Goal: Task Accomplishment & Management: Use online tool/utility

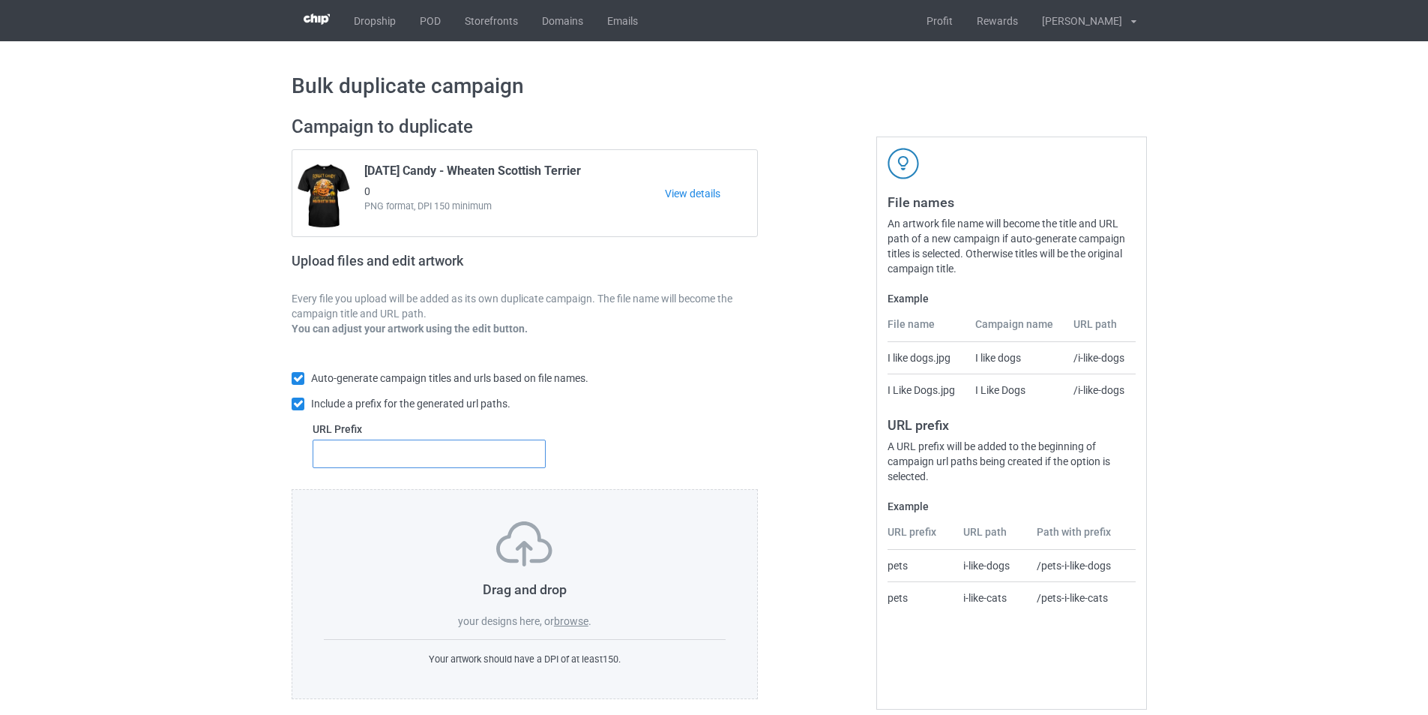
click at [468, 445] on input "text" at bounding box center [429, 453] width 233 height 28
click at [451, 464] on input "text" at bounding box center [429, 453] width 233 height 28
type input "dmt-"
click at [568, 619] on label "browse" at bounding box center [571, 621] width 34 height 12
click at [0, 0] on input "browse" at bounding box center [0, 0] width 0 height 0
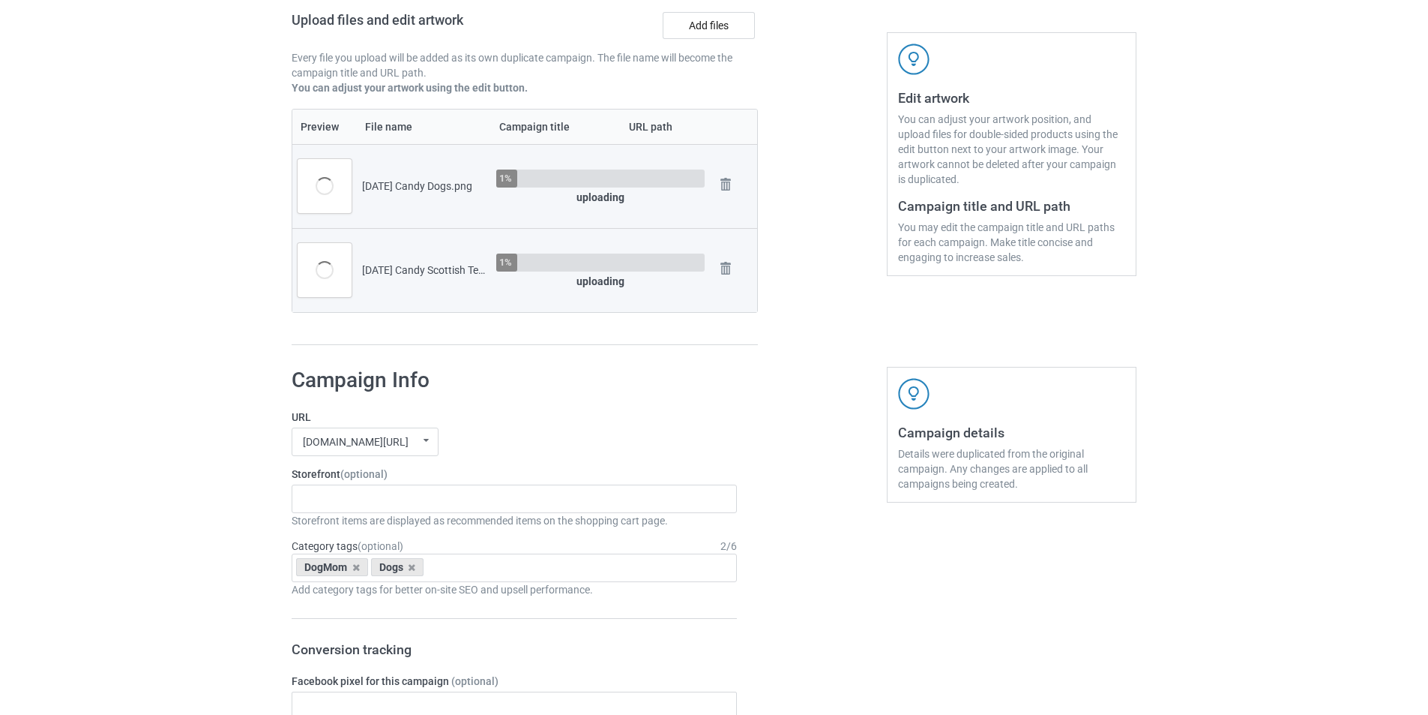
scroll to position [225, 0]
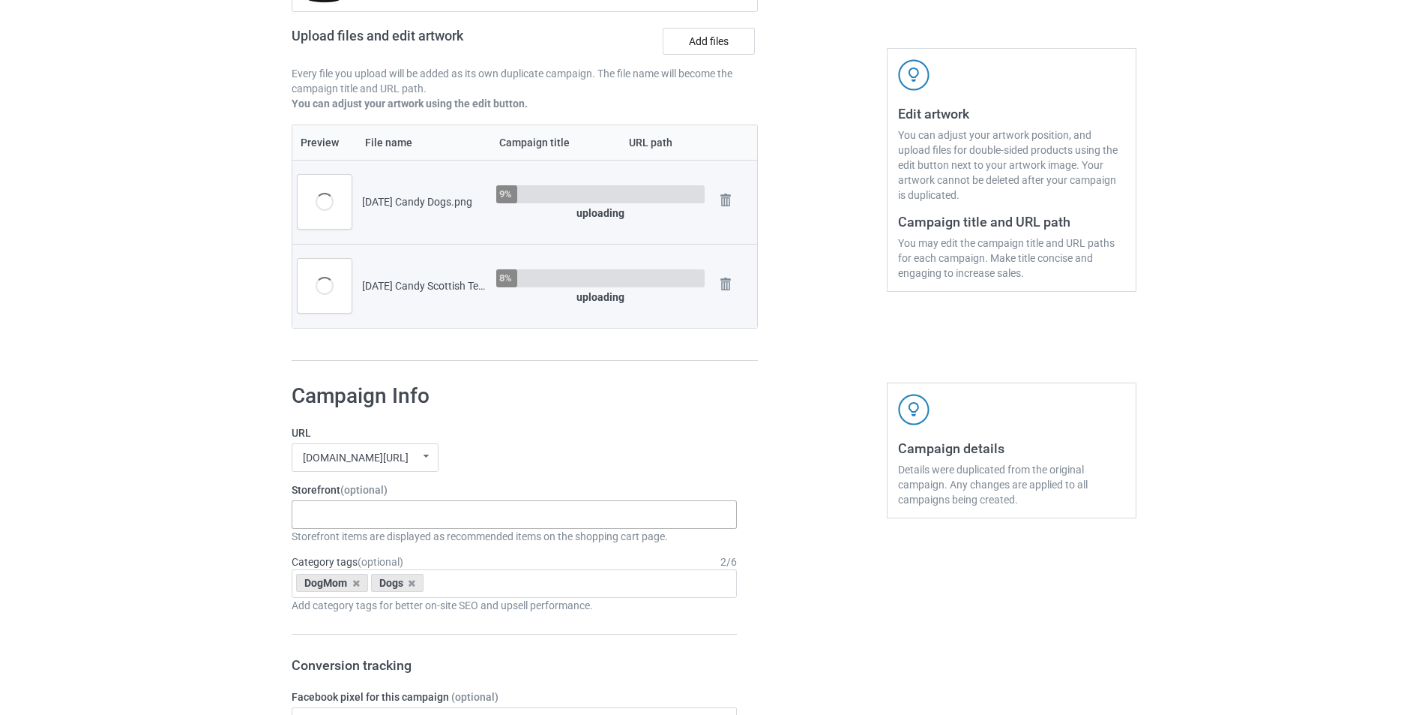
click at [414, 516] on div "Boot Christmas Dogs Snow Farm Dogs Scare Me Dogs Xmas Hat Dogs For Halloween Do…" at bounding box center [514, 514] width 445 height 28
paste input "Halloween Candy"
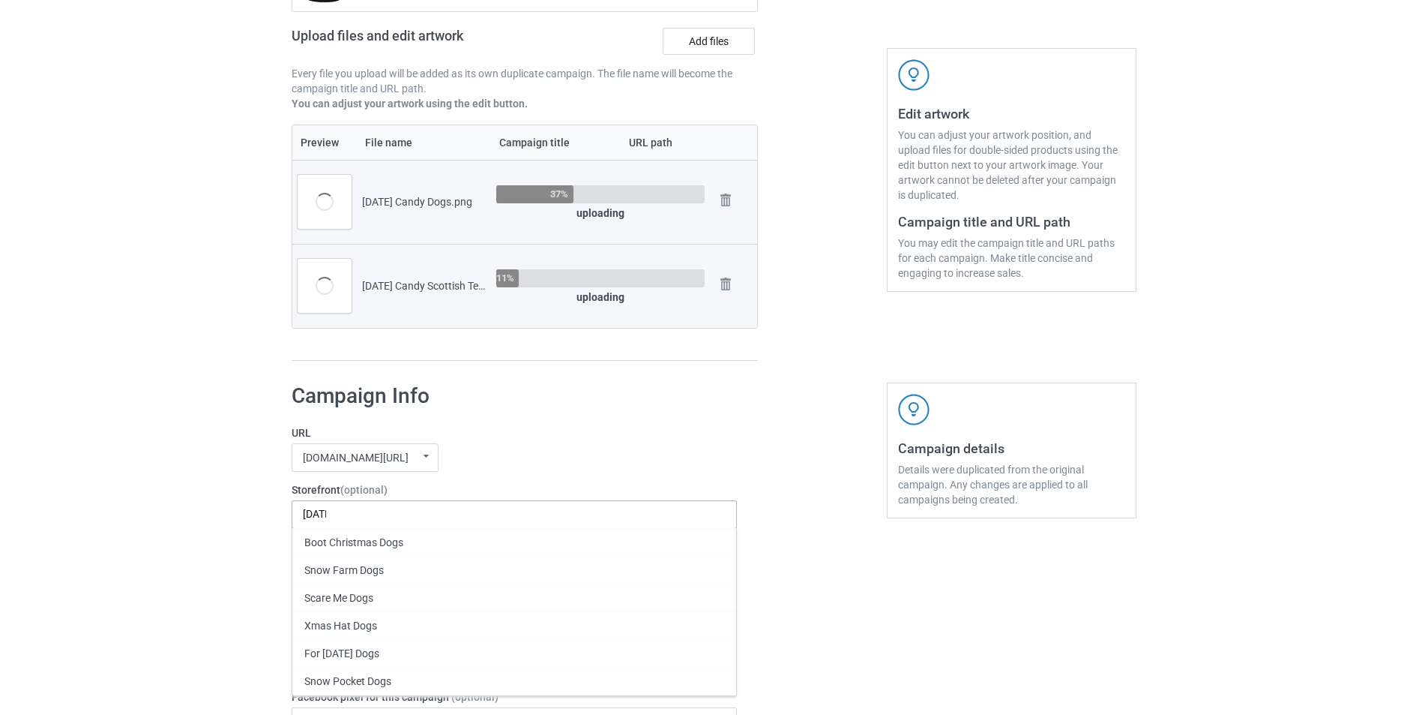
scroll to position [0, 0]
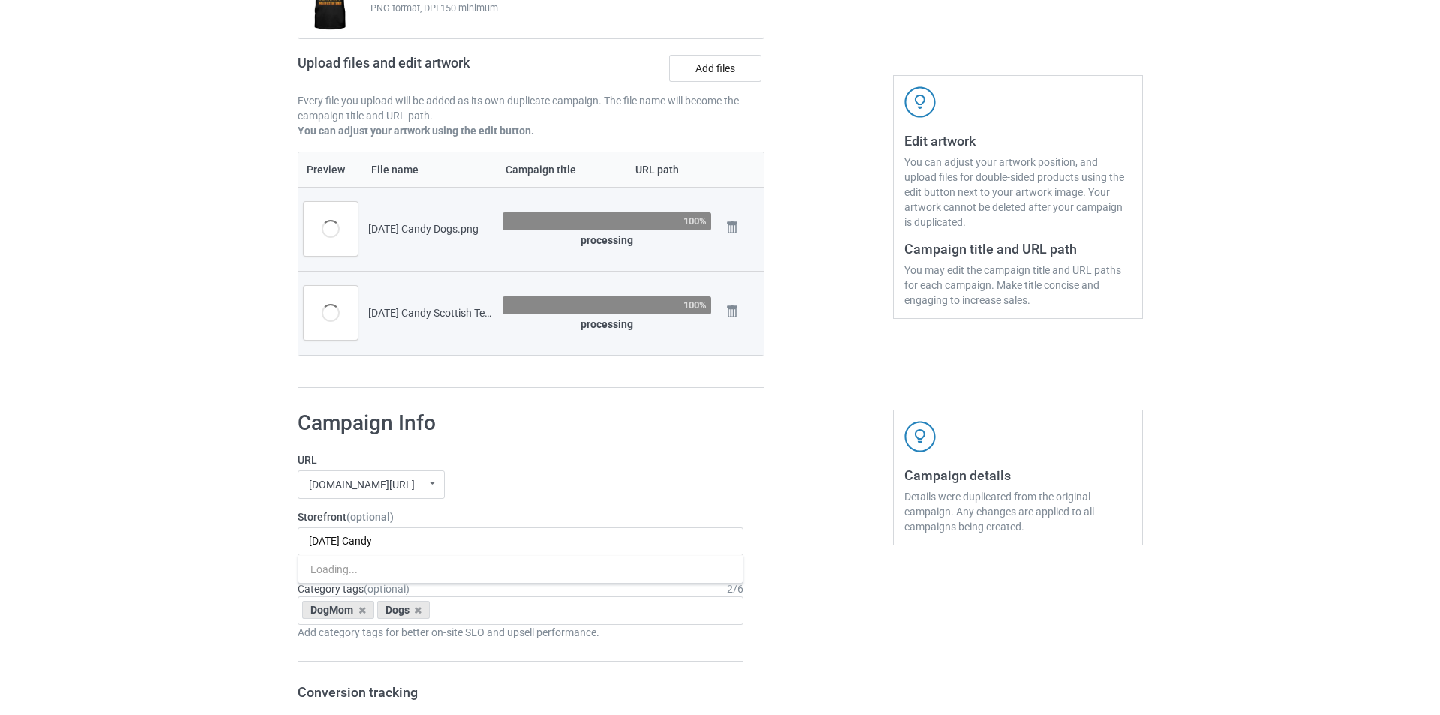
scroll to position [225, 0]
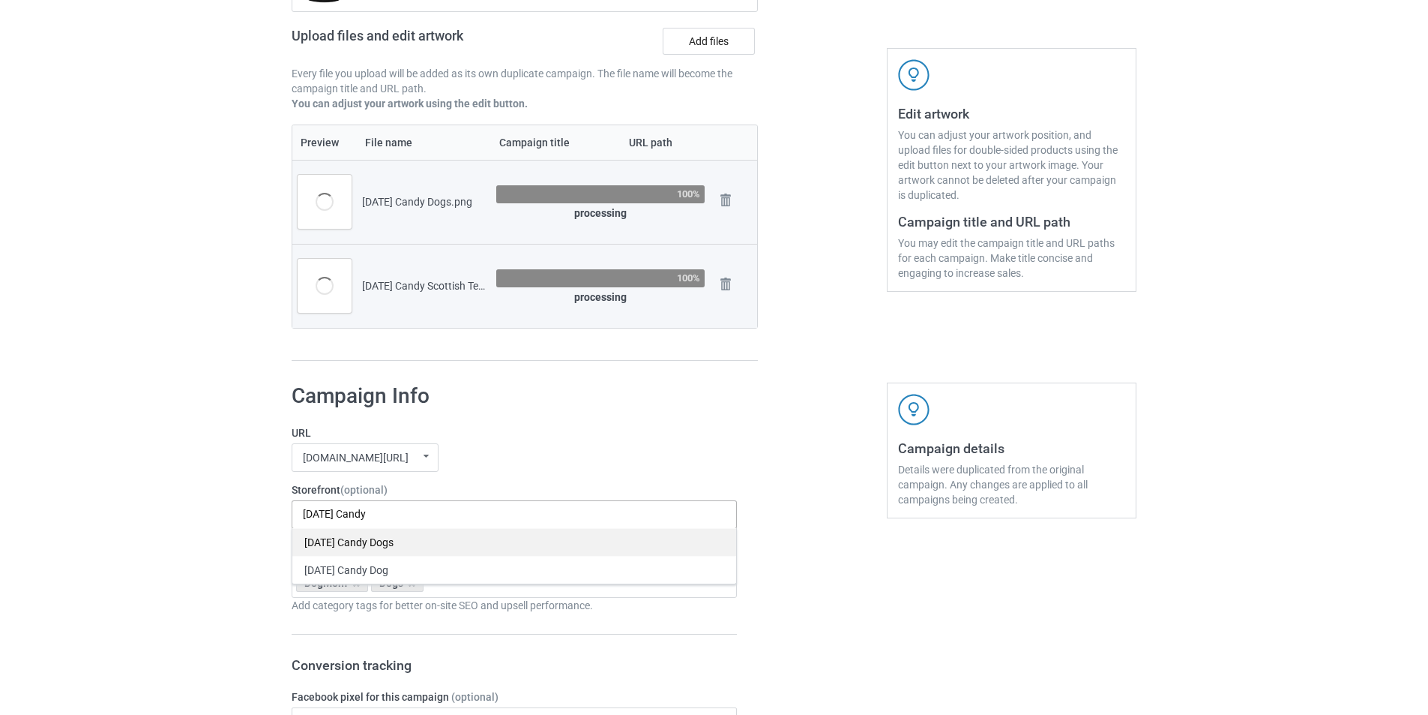
type input "Halloween Candy"
click at [436, 550] on div "Halloween Candy Dogs" at bounding box center [514, 542] width 444 height 28
click at [600, 459] on div "mangtee.com/ undefined/ mangtee.com/ undefined/ fami-tee.com/ teechip.com/ 5a13…" at bounding box center [514, 457] width 445 height 28
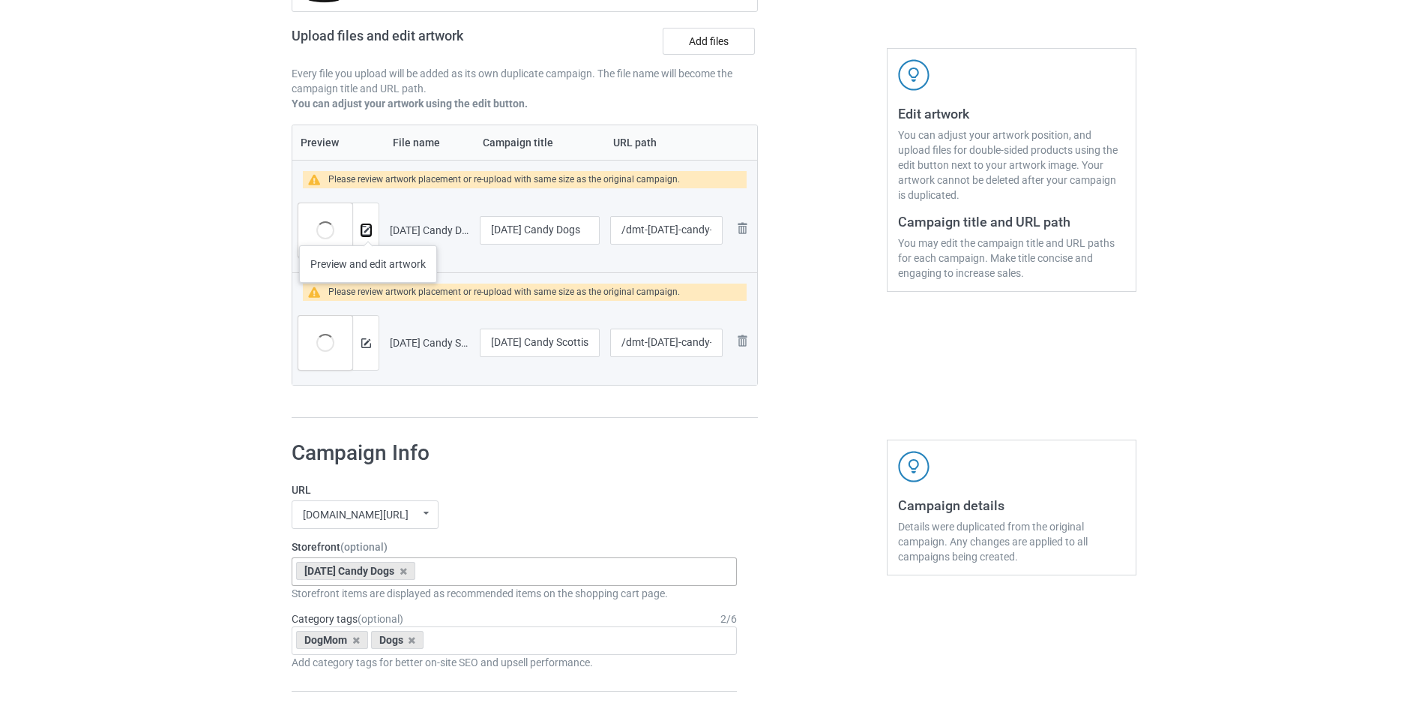
click at [368, 230] on img at bounding box center [366, 231] width 10 height 10
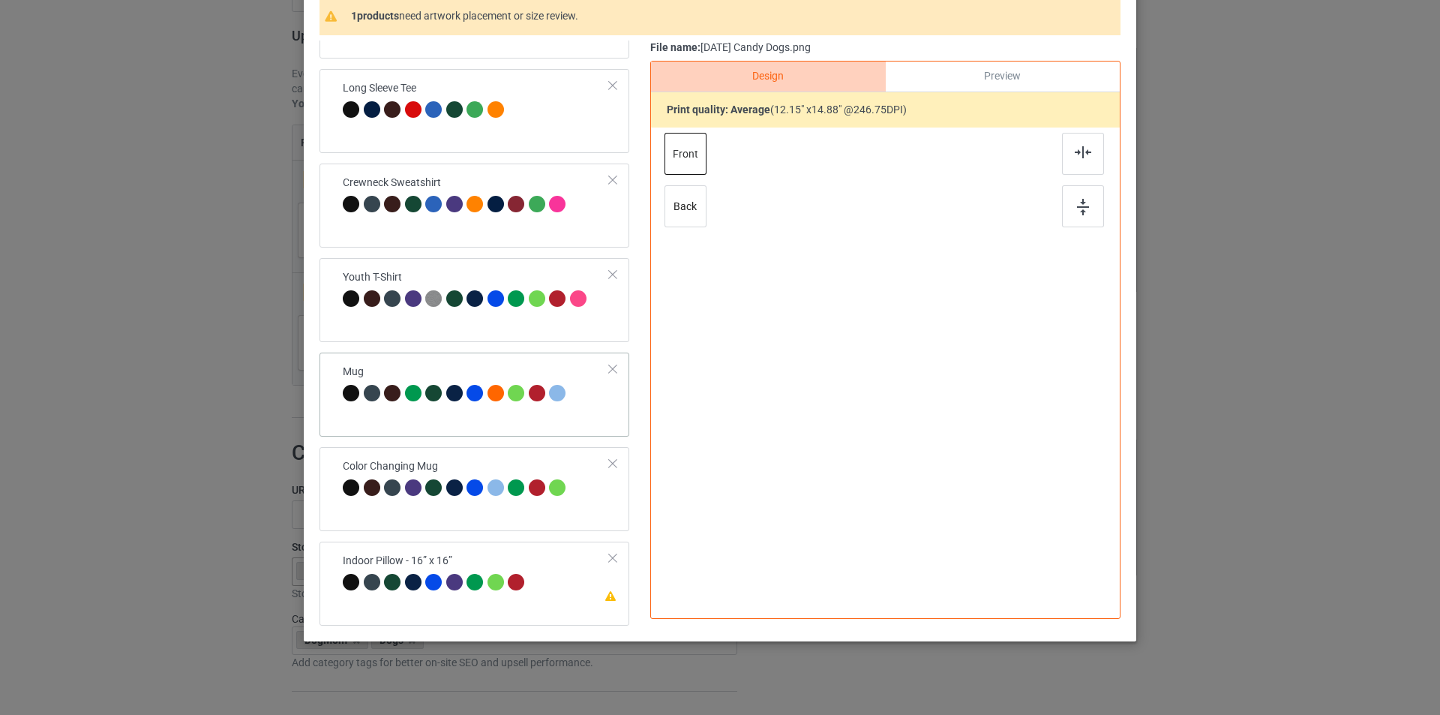
scroll to position [150, 0]
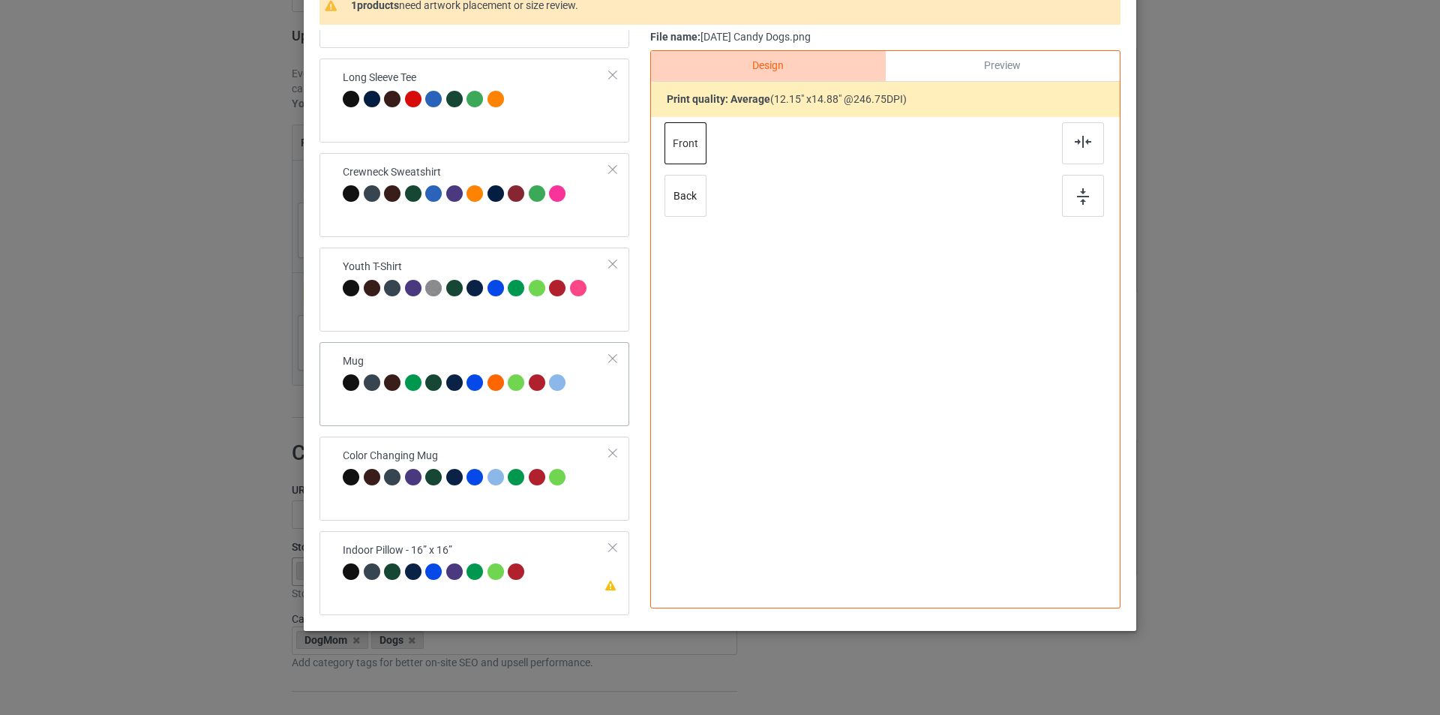
click at [463, 413] on div "Mug" at bounding box center [474, 384] width 310 height 84
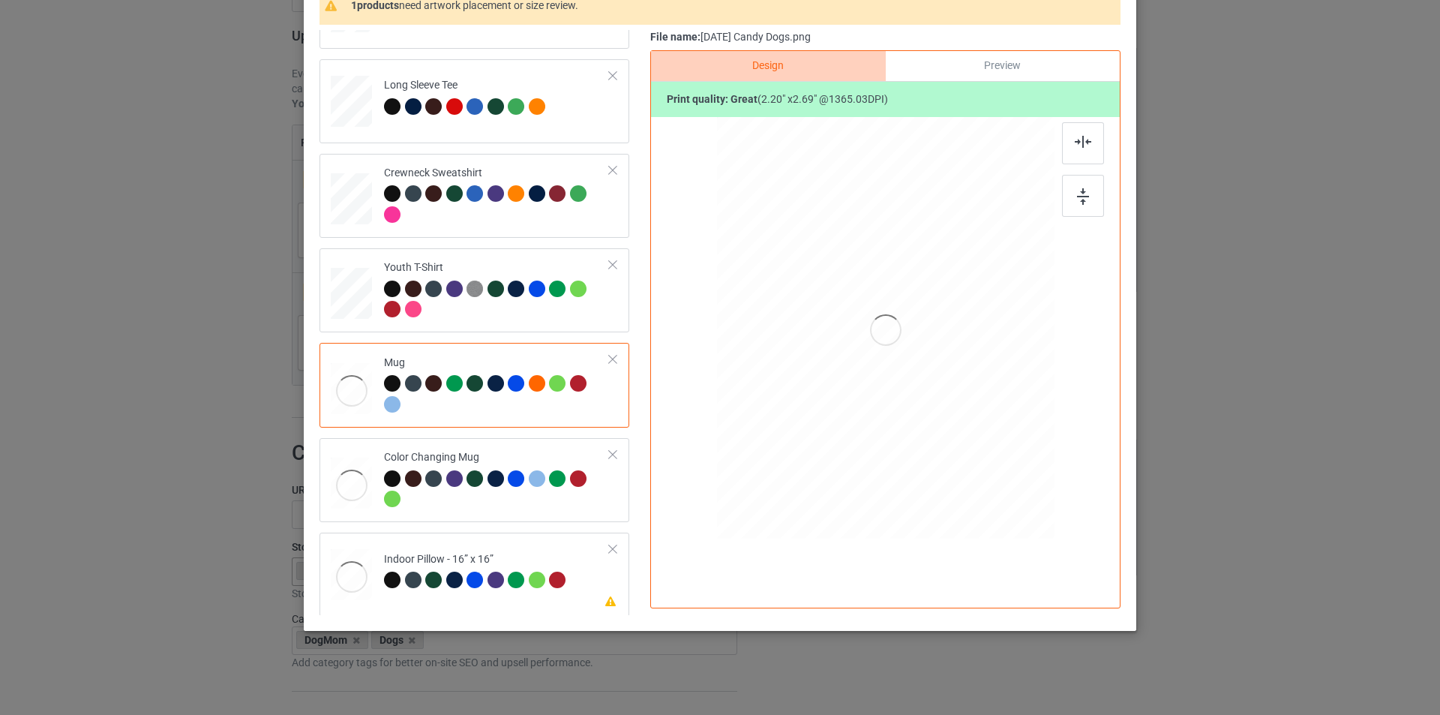
scroll to position [445, 0]
click at [1025, 390] on div at bounding box center [1026, 386] width 13 height 13
click at [564, 223] on div at bounding box center [497, 205] width 226 height 41
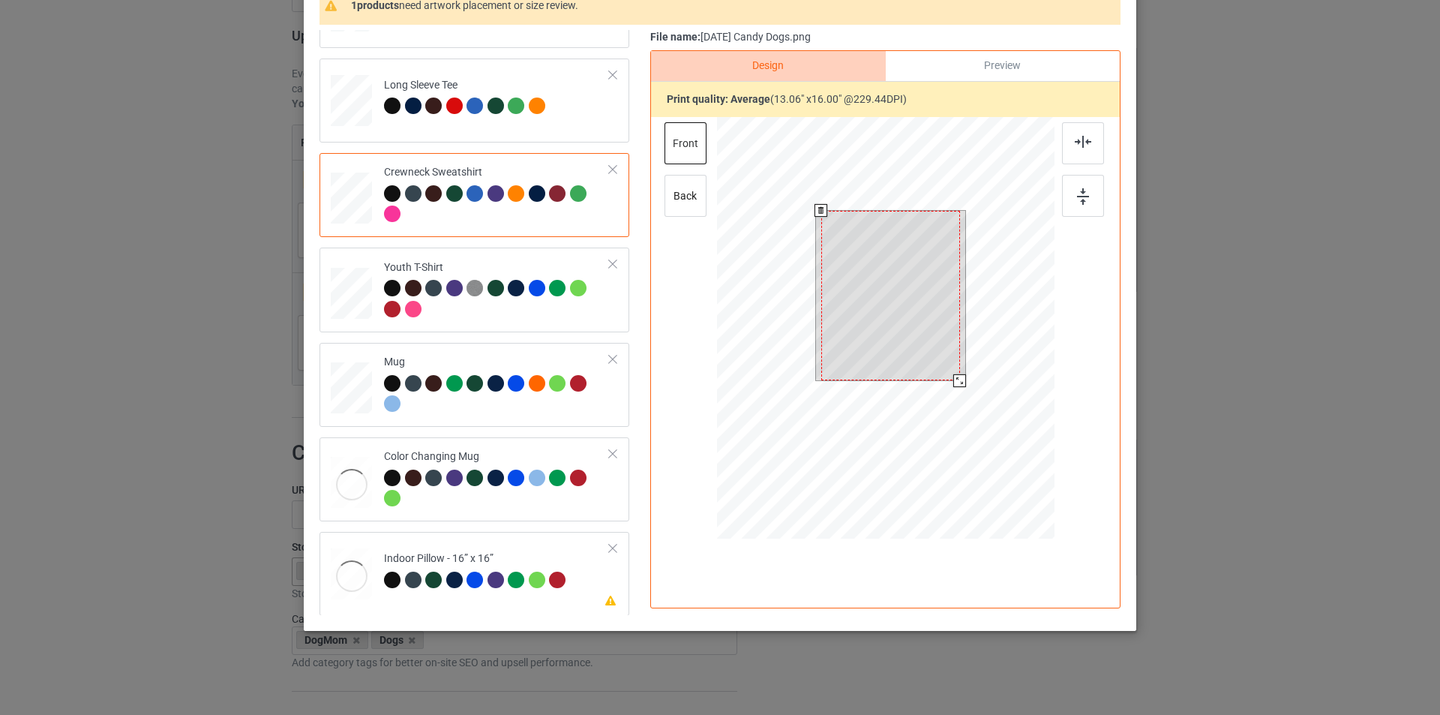
click at [956, 402] on div at bounding box center [885, 330] width 337 height 426
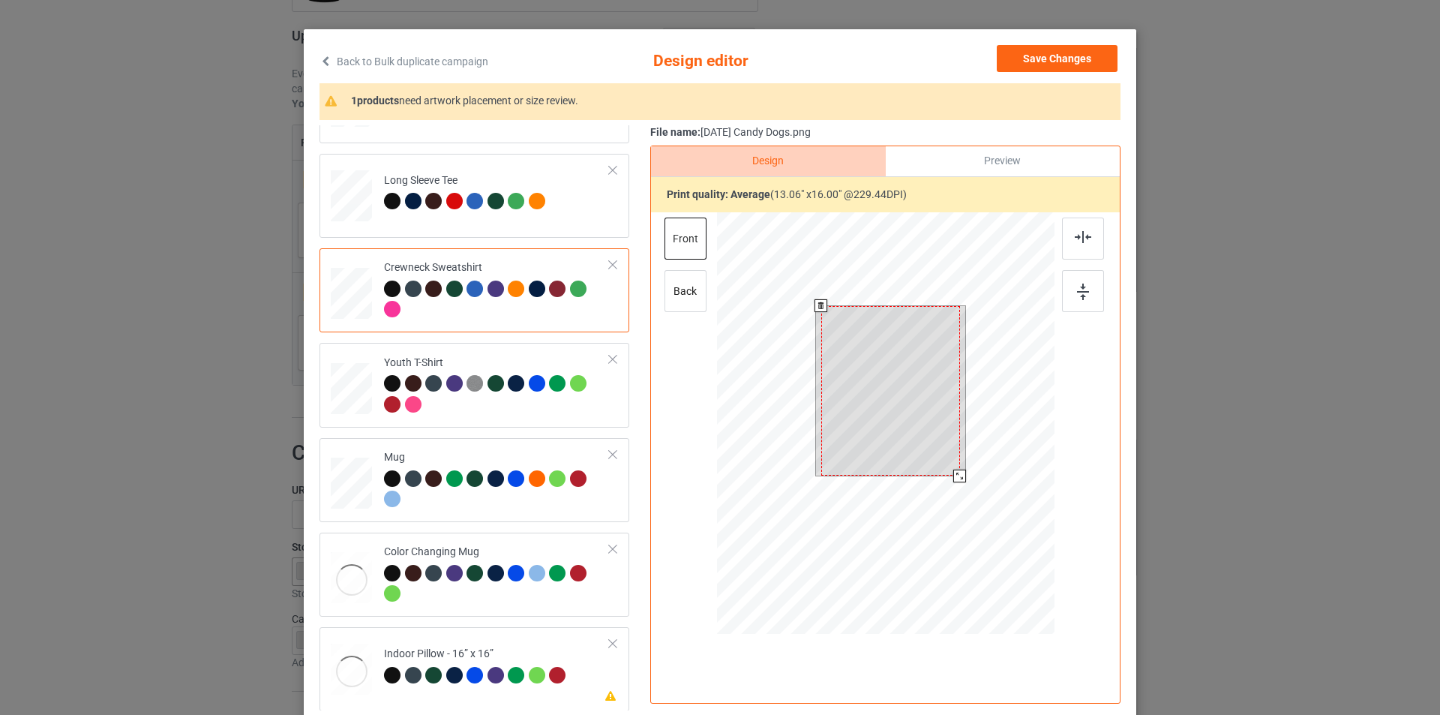
scroll to position [0, 0]
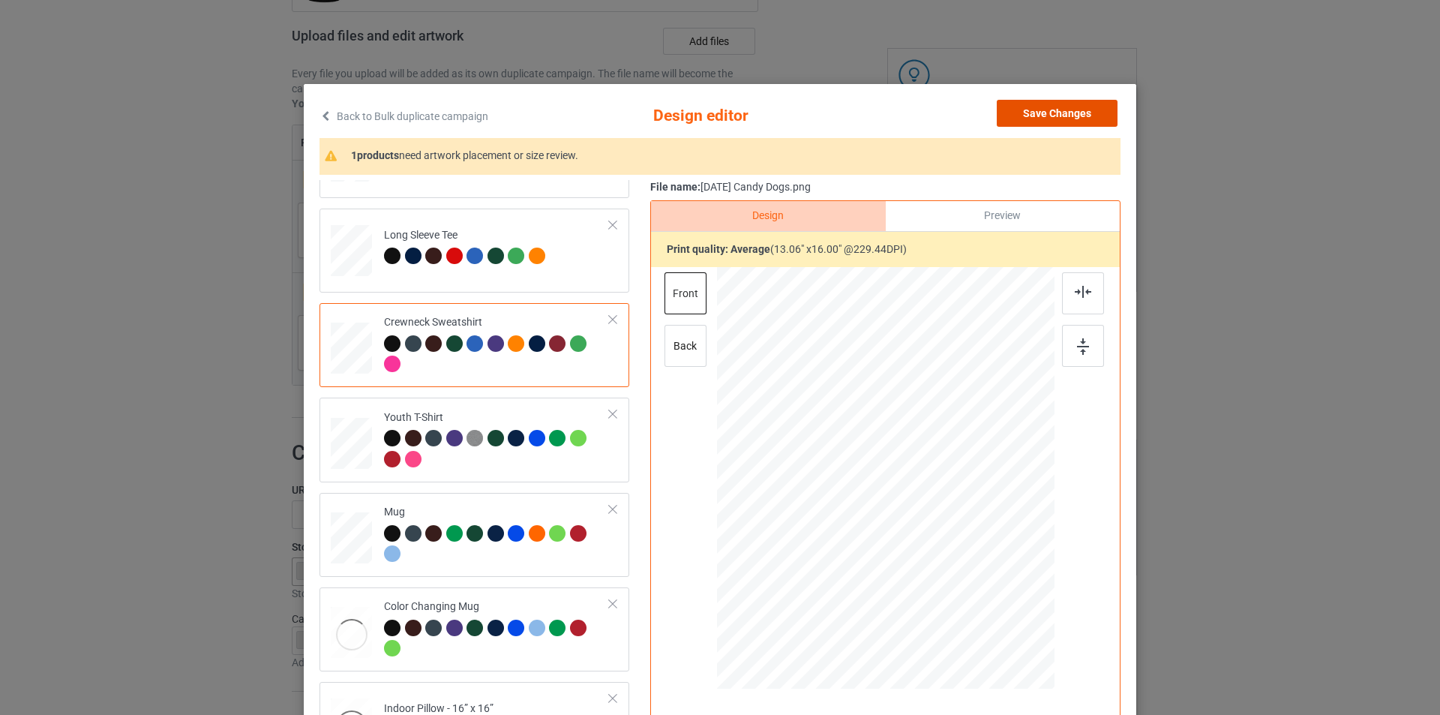
click at [1059, 108] on button "Save Changes" at bounding box center [1056, 113] width 121 height 27
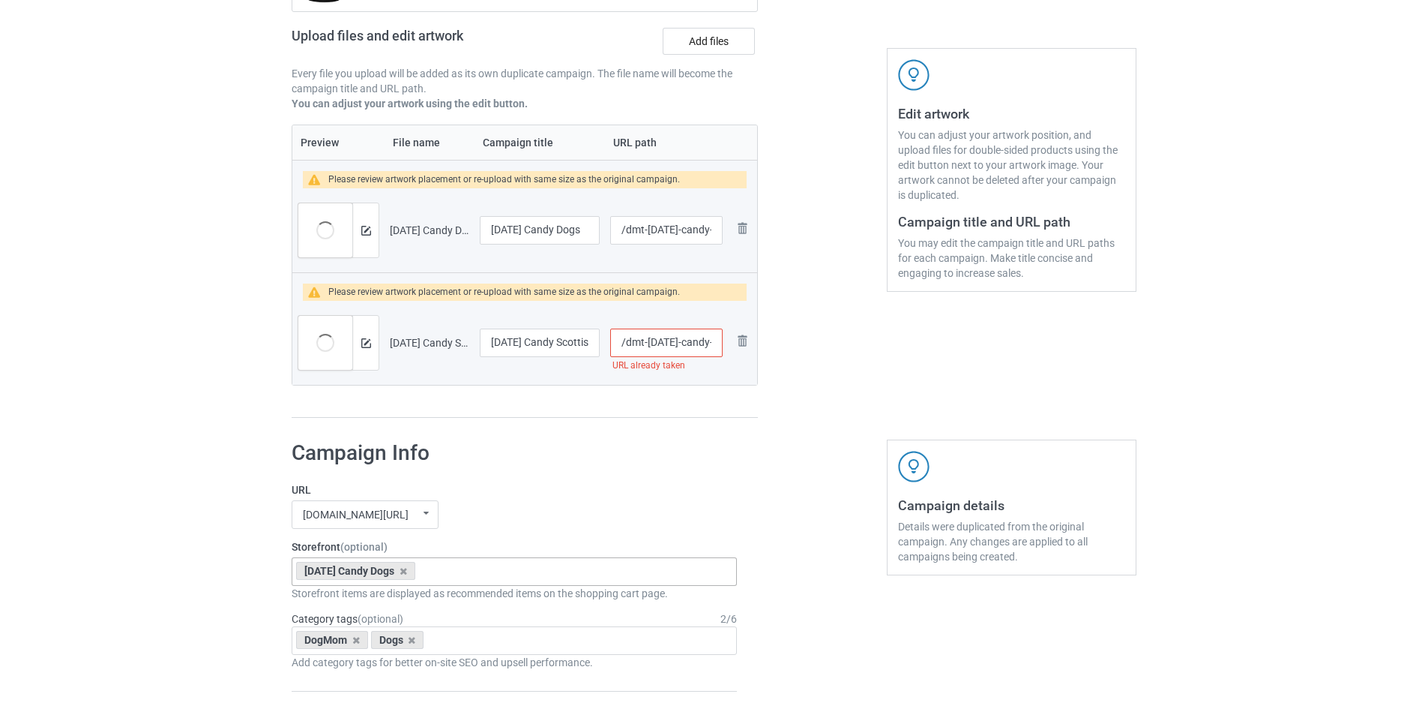
click at [625, 341] on input "/dmt-halloween-candy-scottish-terrier" at bounding box center [666, 342] width 112 height 28
type input "/1dmt-halloween-candy-scottish-terrier"
click at [663, 423] on div "Campaign to duplicate Halloween Candy - Wheaten Scottish Terrier Original Artwo…" at bounding box center [524, 154] width 487 height 549
click at [361, 344] on img at bounding box center [366, 343] width 10 height 10
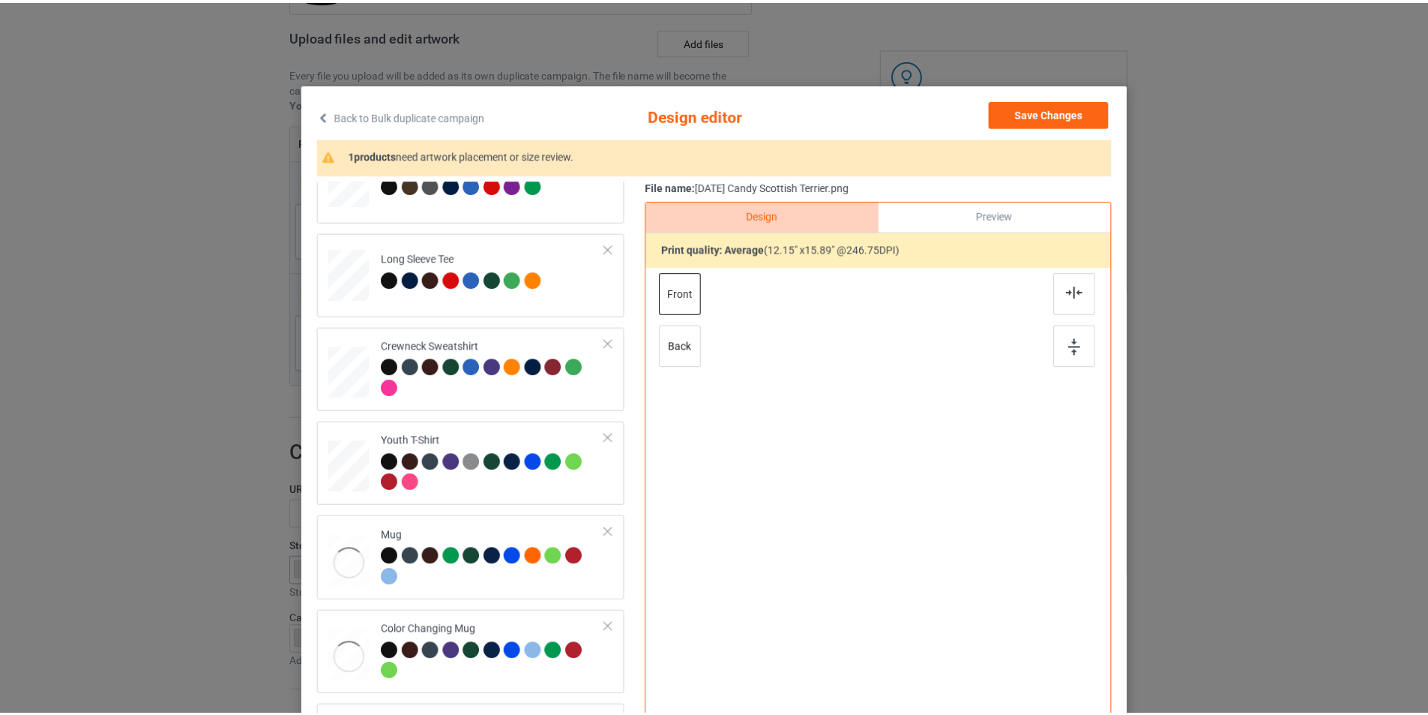
scroll to position [445, 0]
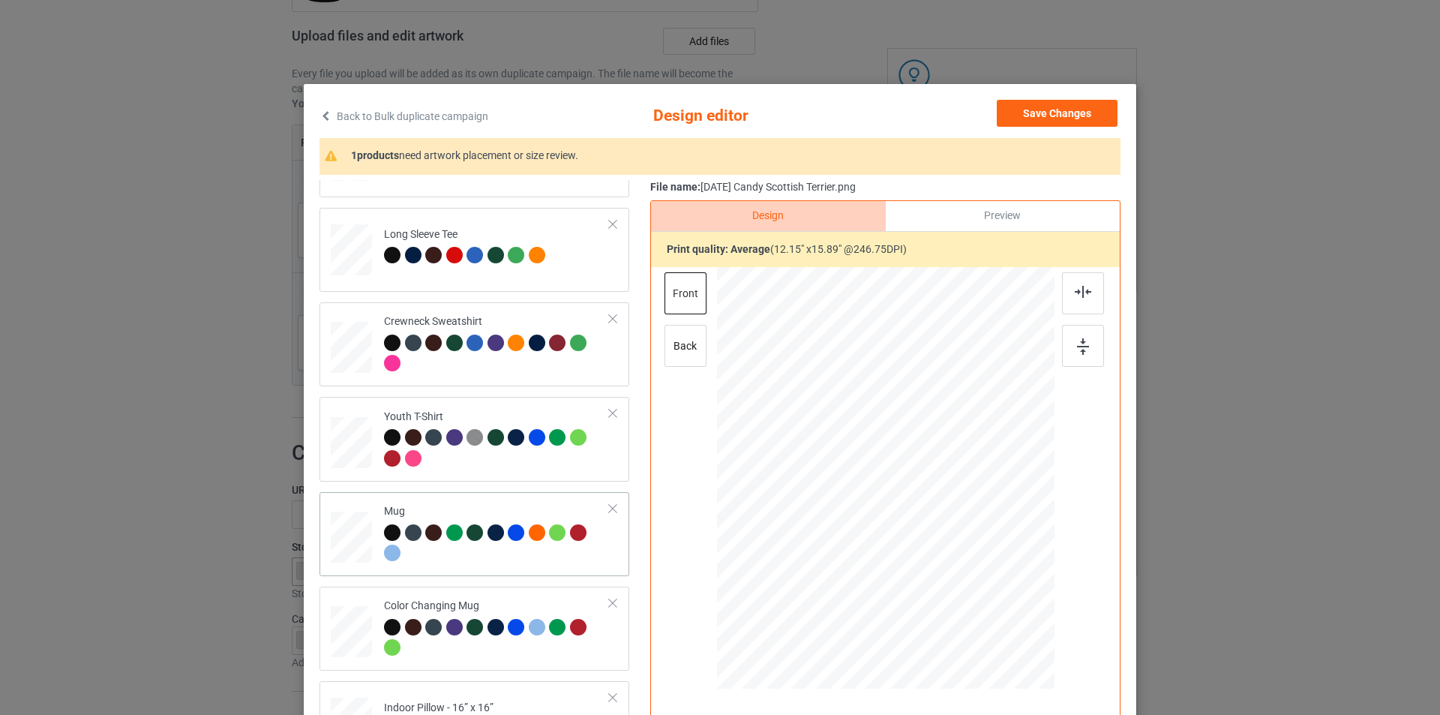
click at [455, 503] on td "Mug" at bounding box center [497, 534] width 242 height 72
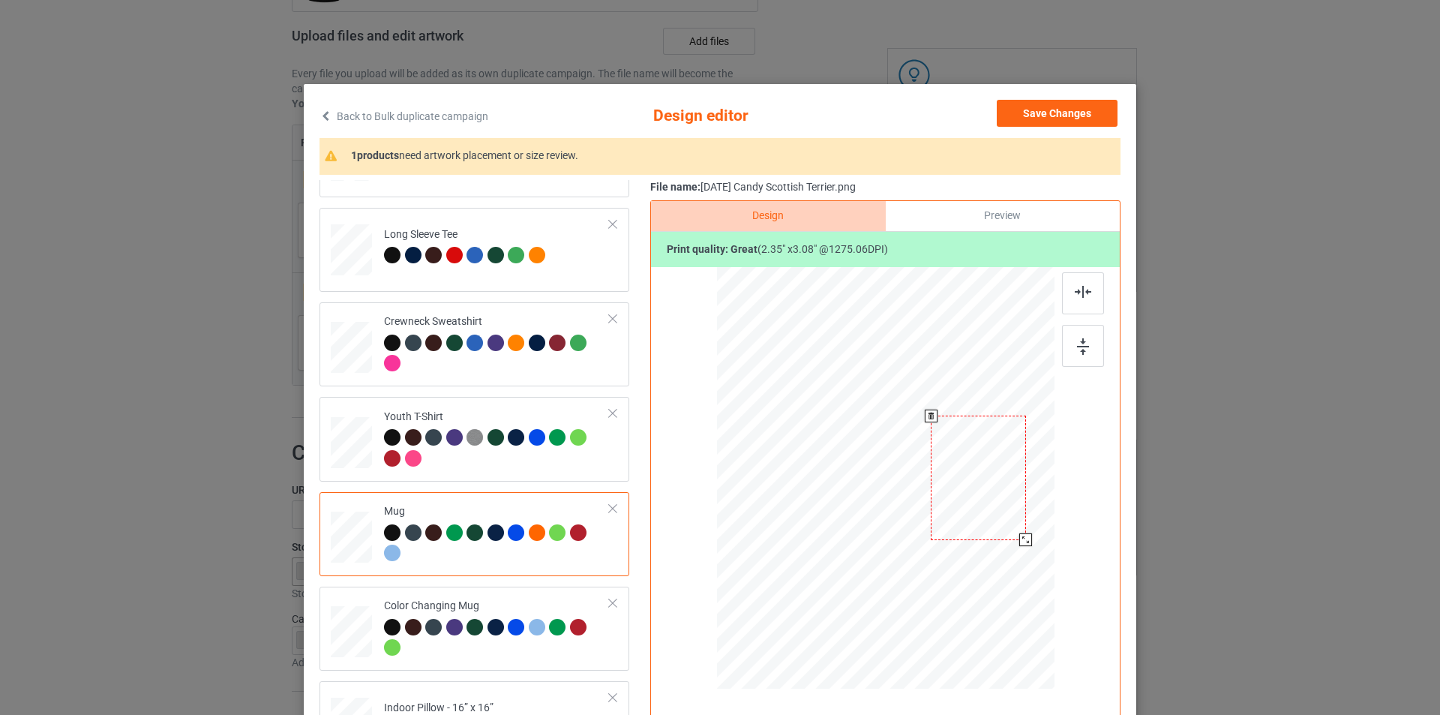
click at [1019, 544] on div at bounding box center [1025, 539] width 13 height 13
click at [512, 370] on div at bounding box center [497, 354] width 226 height 41
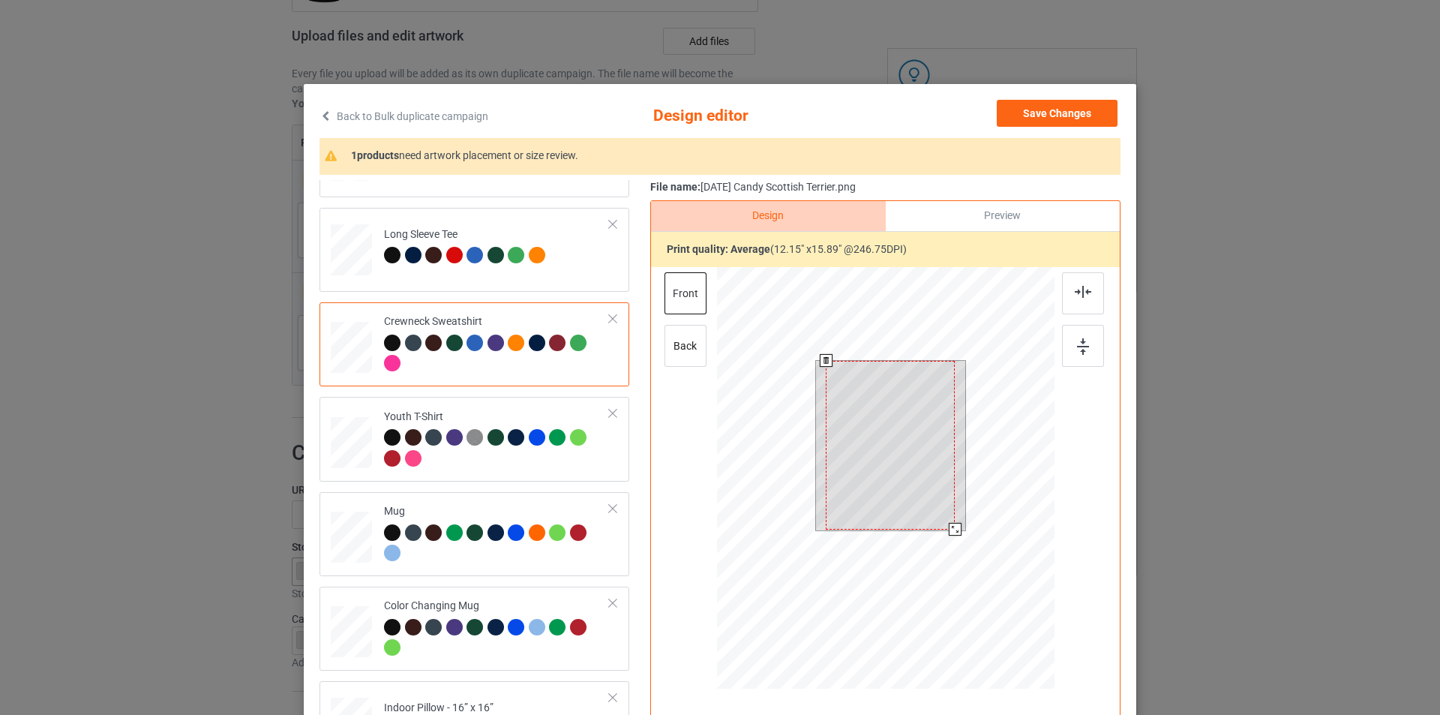
click at [953, 522] on div at bounding box center [890, 446] width 149 height 170
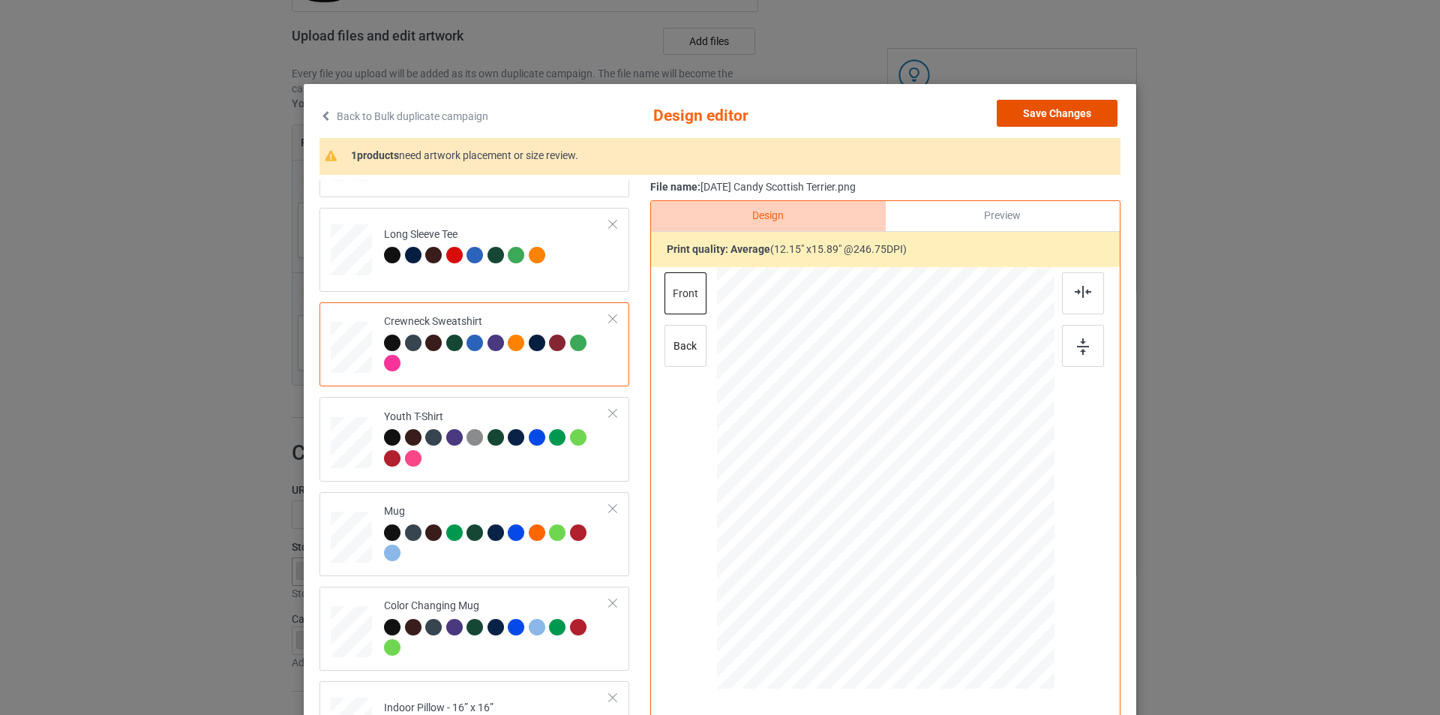
click at [1085, 110] on button "Save Changes" at bounding box center [1056, 113] width 121 height 27
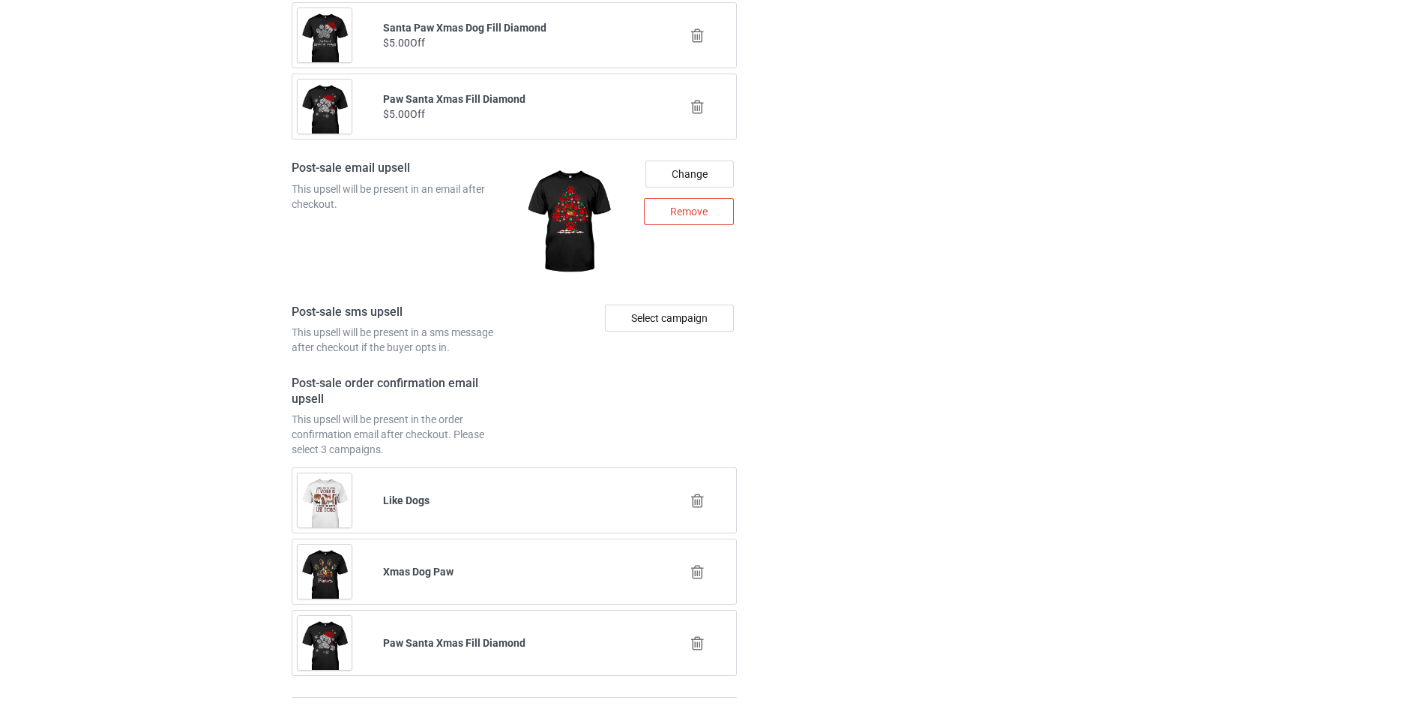
scroll to position [2137, 0]
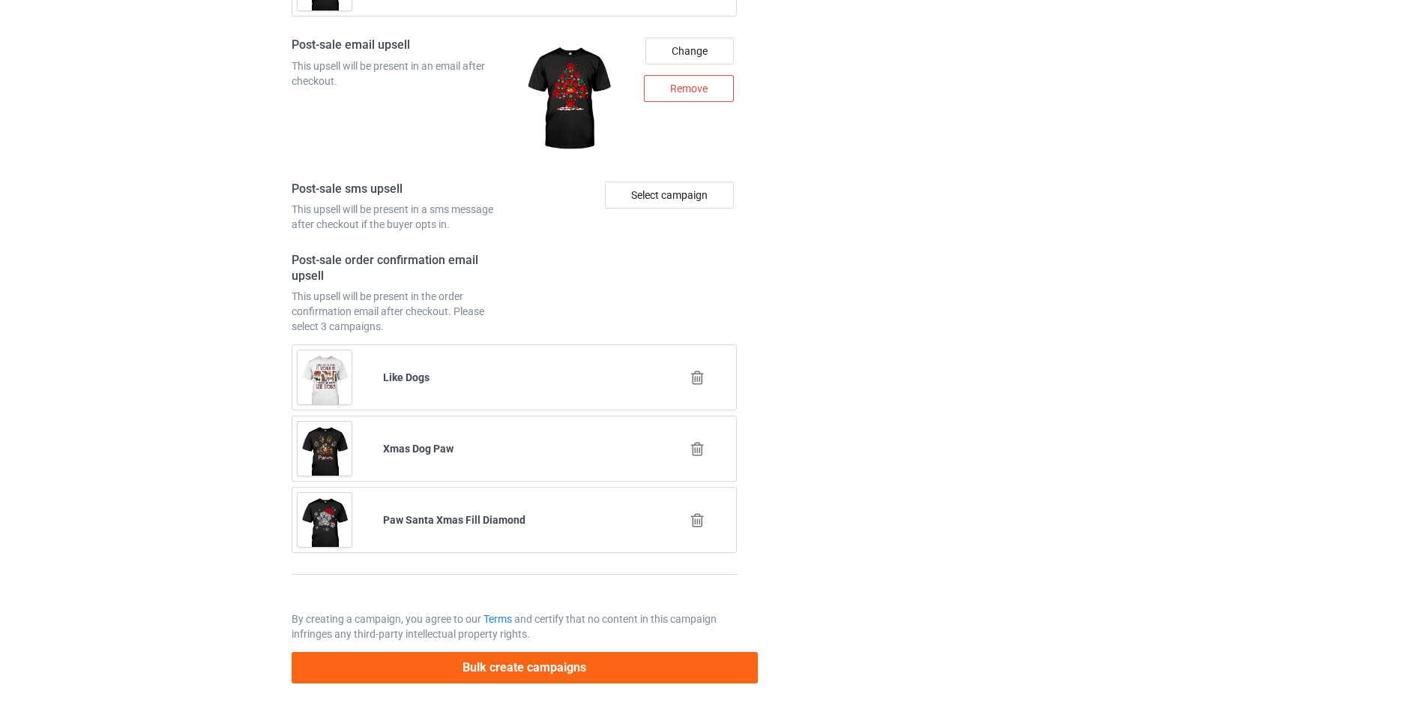
click at [586, 670] on button "Bulk create campaigns" at bounding box center [525, 667] width 466 height 31
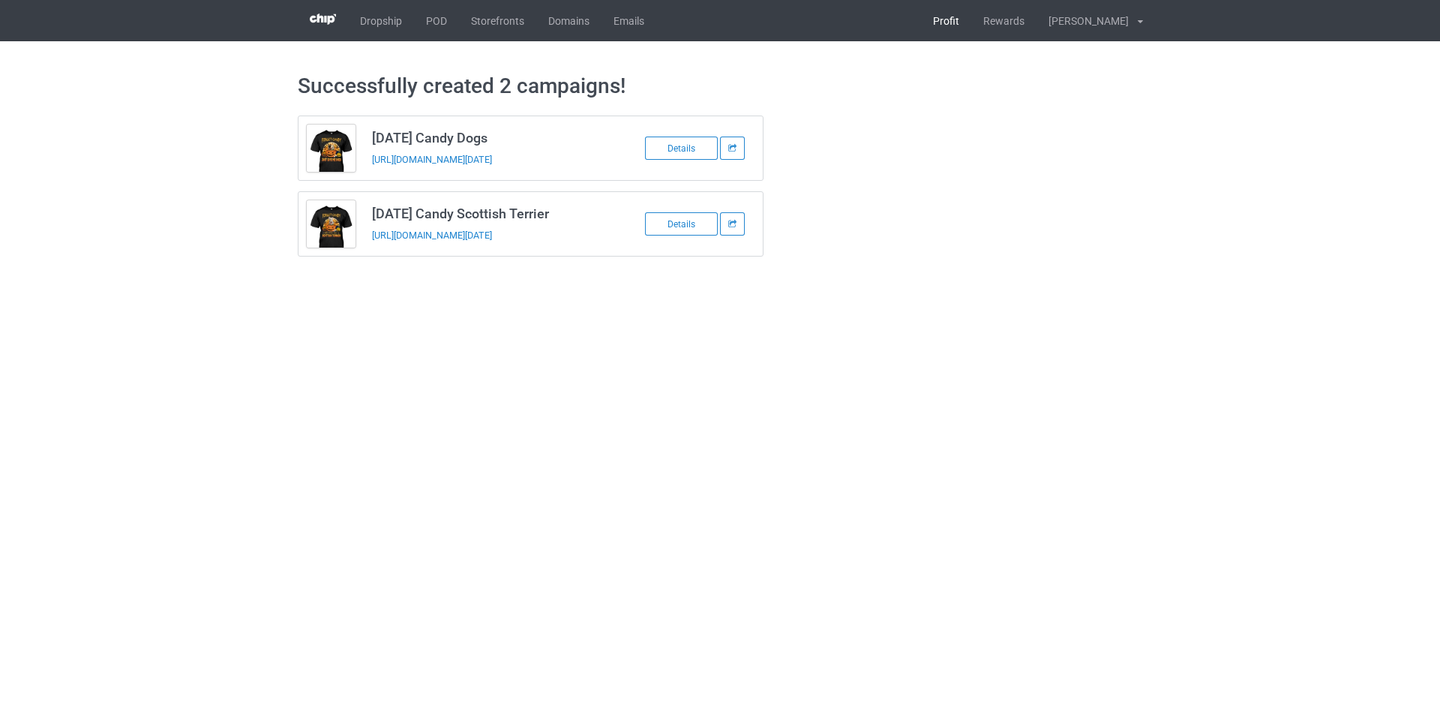
click at [971, 29] on link "Profit" at bounding box center [946, 20] width 50 height 41
